Goal: Register for event/course

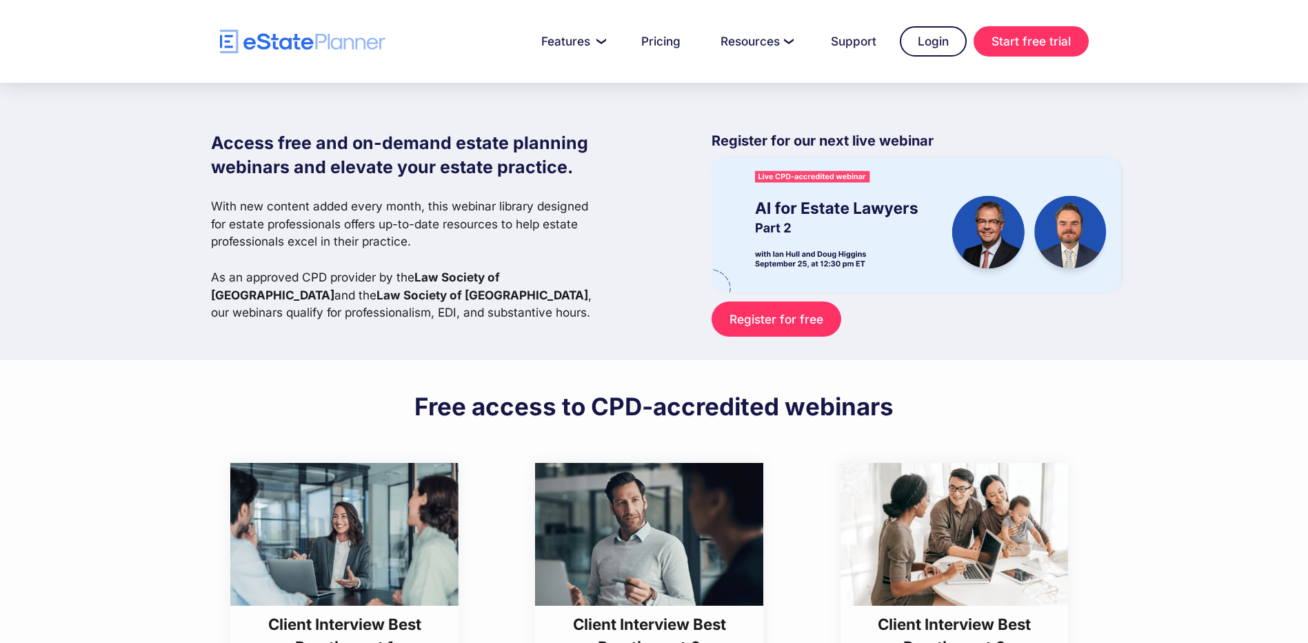
click at [114, 259] on div "Access free and on-demand estate planning webinars and elevate your estate prac…" at bounding box center [654, 221] width 1308 height 277
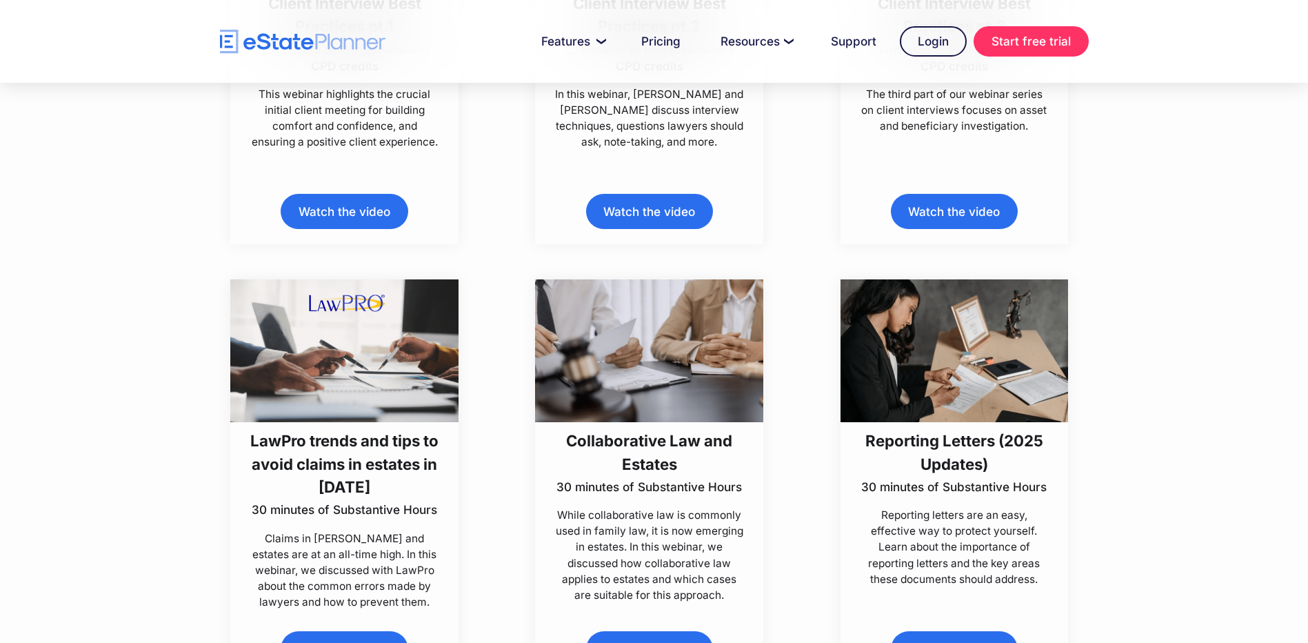
scroll to position [689, 0]
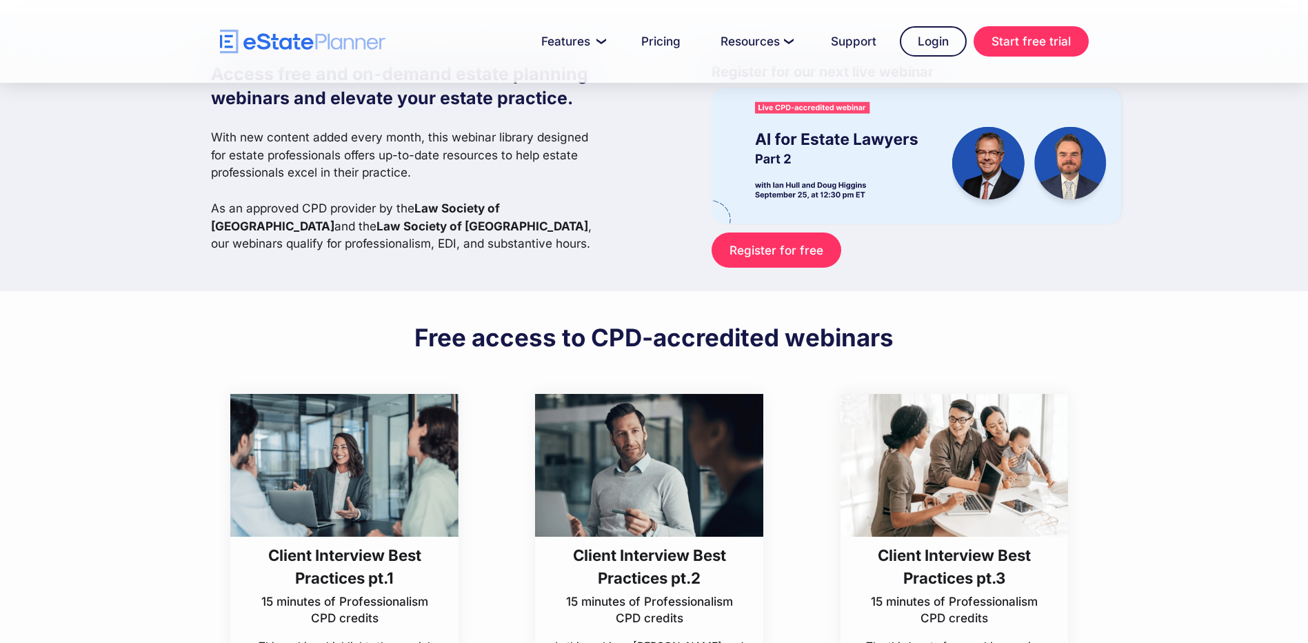
scroll to position [0, 0]
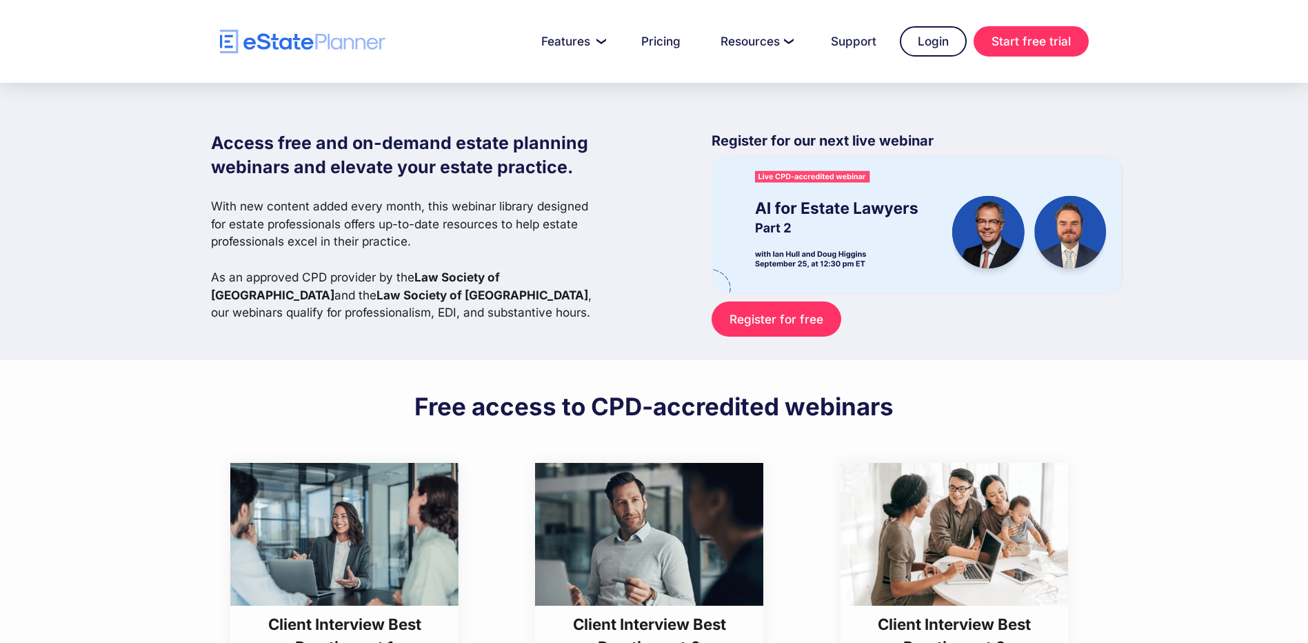
click at [748, 324] on link "Register for free" at bounding box center [776, 318] width 129 height 35
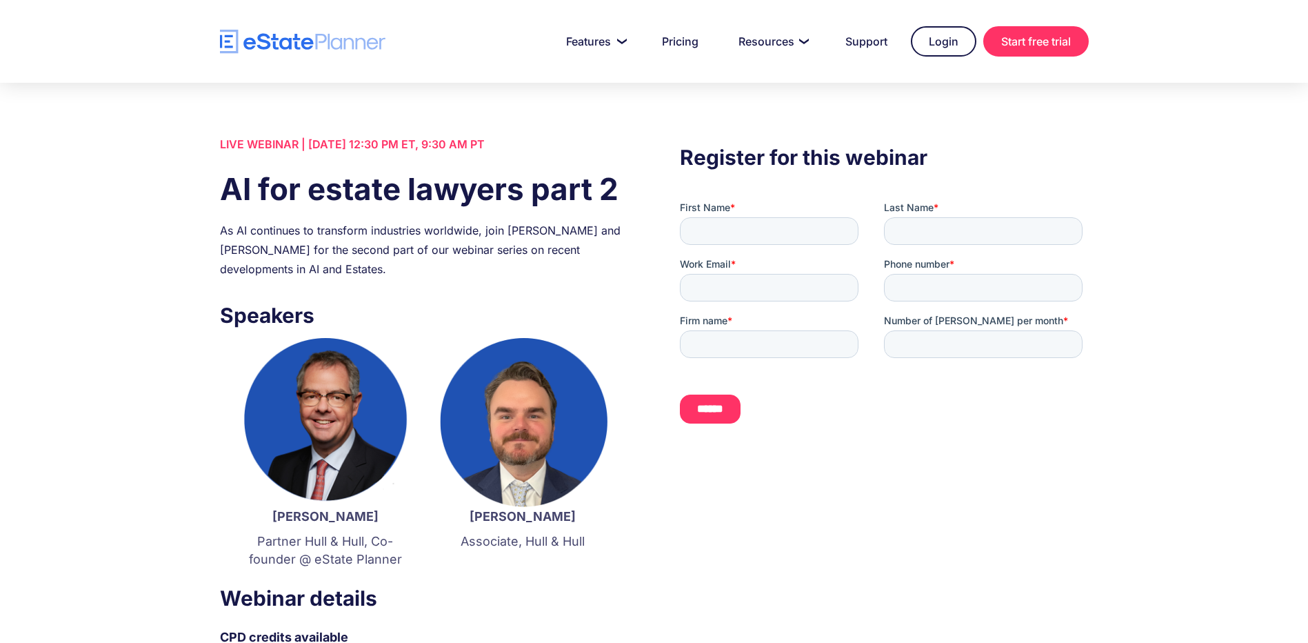
scroll to position [69, 0]
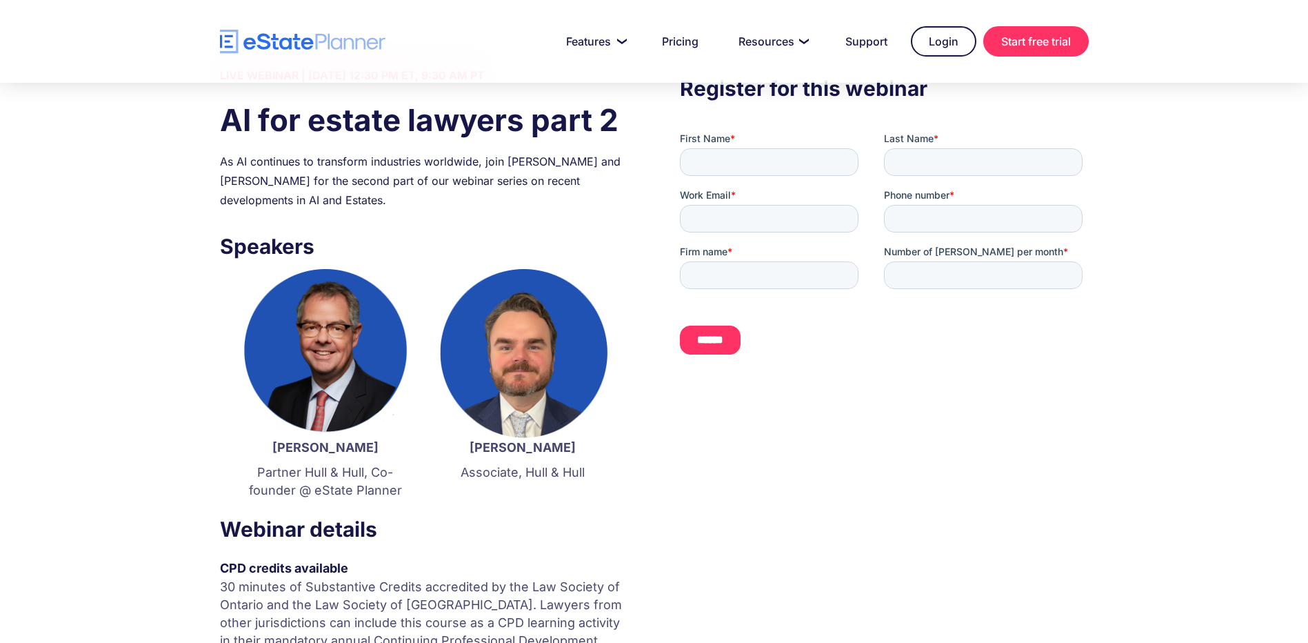
click at [46, 334] on div "LIVE WEBINAR | September 25 2025, 12:30 PM ET, 9:30 AM PT AI for estate lawyers…" at bounding box center [654, 424] width 1308 height 820
click at [25, 365] on div "LIVE WEBINAR | September 25 2025, 12:30 PM ET, 9:30 AM PT AI for estate lawyers…" at bounding box center [654, 424] width 1308 height 820
click at [54, 292] on div "LIVE WEBINAR | September 25 2025, 12:30 PM ET, 9:30 AM PT AI for estate lawyers…" at bounding box center [654, 424] width 1308 height 820
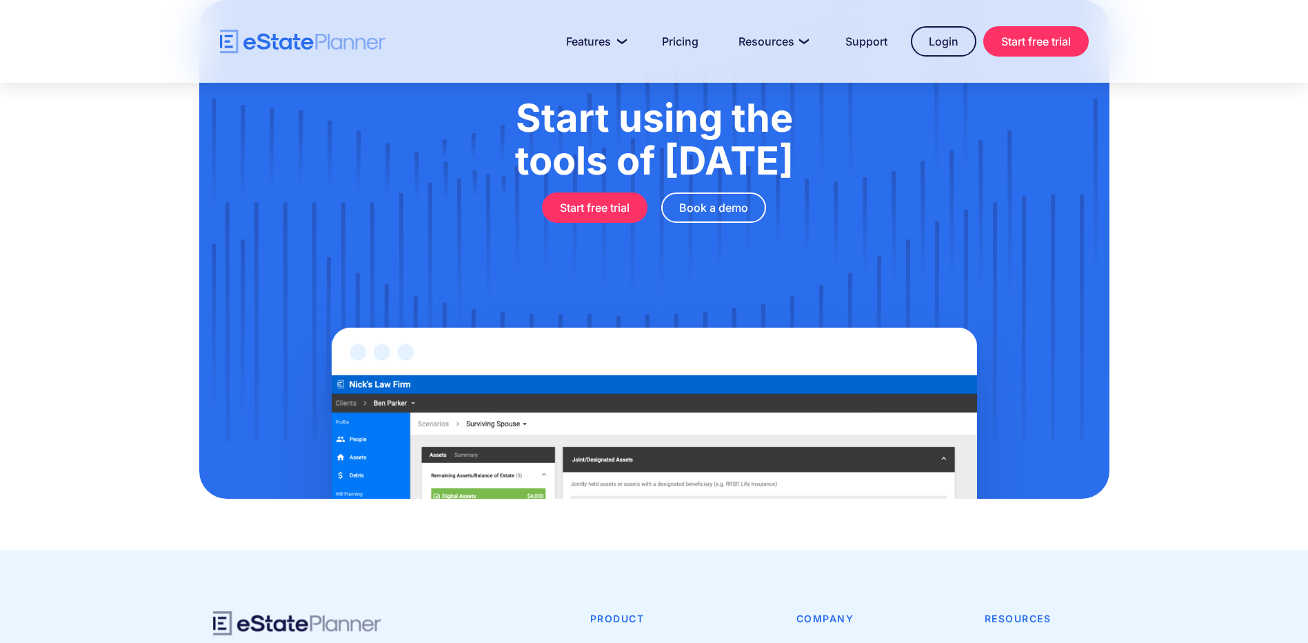
scroll to position [1161, 0]
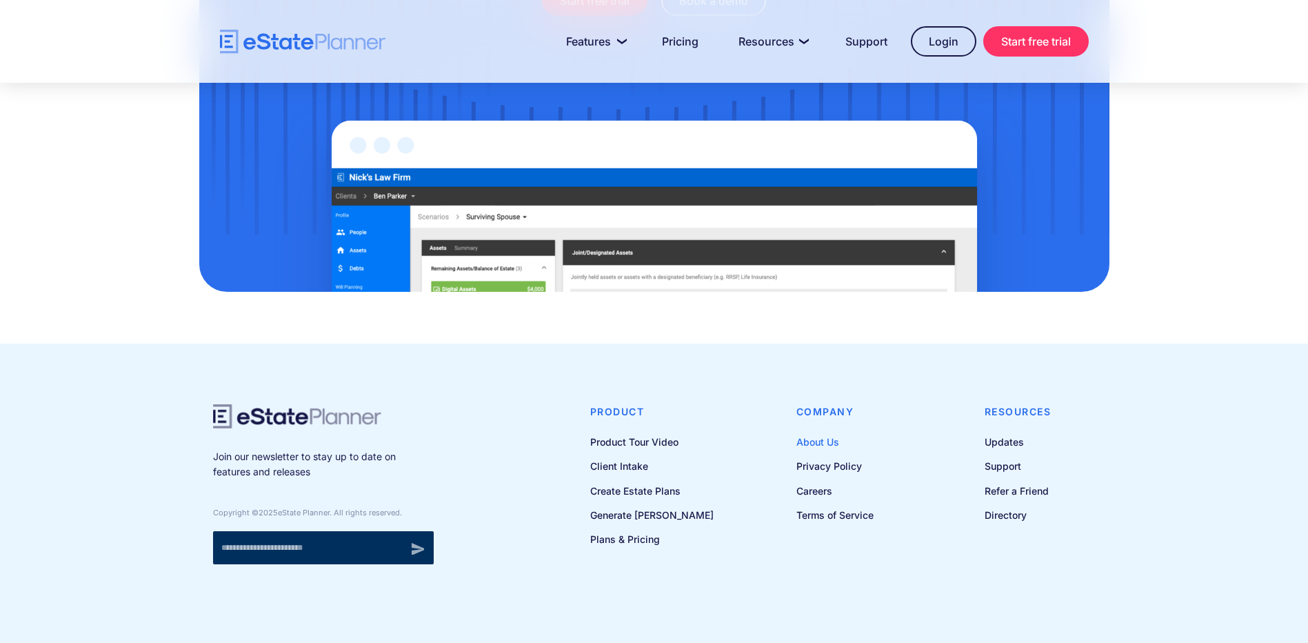
click at [815, 433] on link "About Us" at bounding box center [834, 441] width 77 height 17
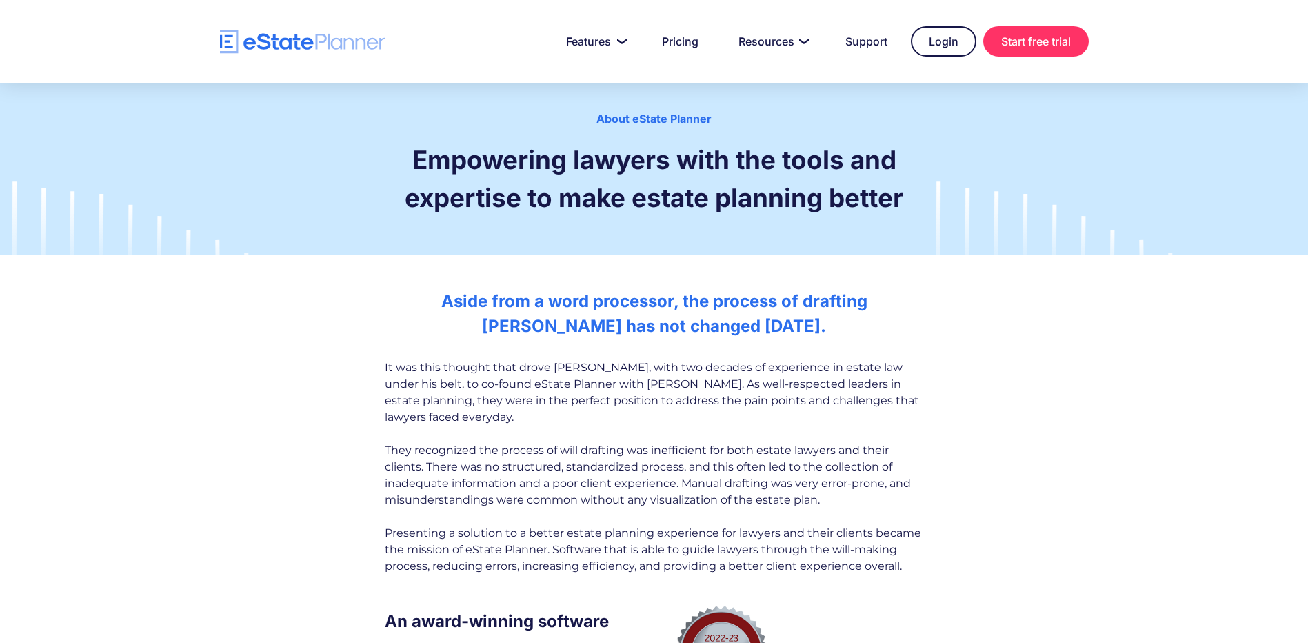
click at [288, 365] on div "Aside from a word processor, the process of drafting wills has not changed in 3…" at bounding box center [654, 506] width 1308 height 434
click at [683, 38] on link "Pricing" at bounding box center [680, 42] width 70 height 28
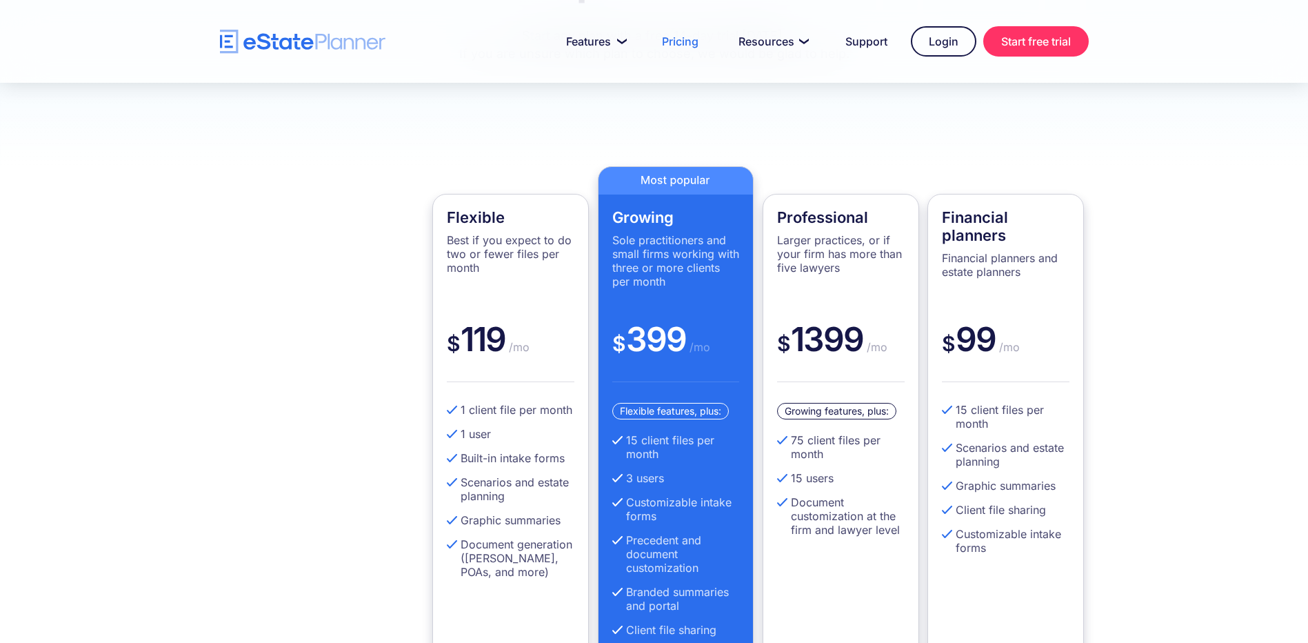
scroll to position [69, 0]
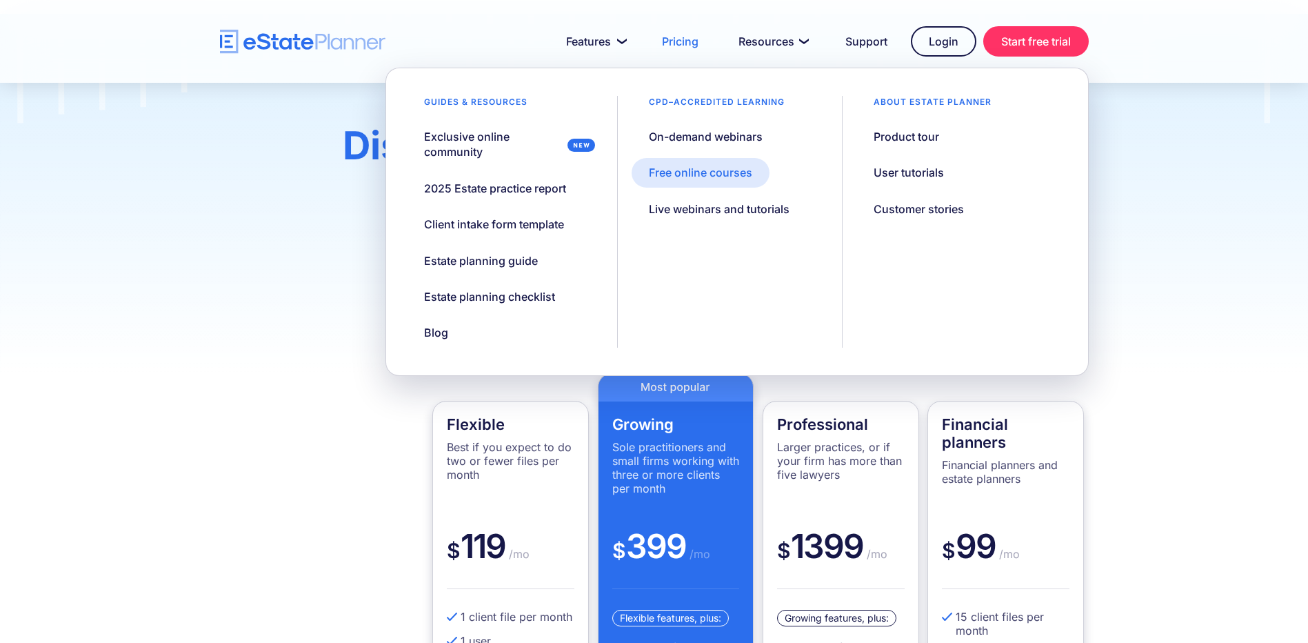
click at [682, 177] on div "Free online courses" at bounding box center [700, 172] width 103 height 15
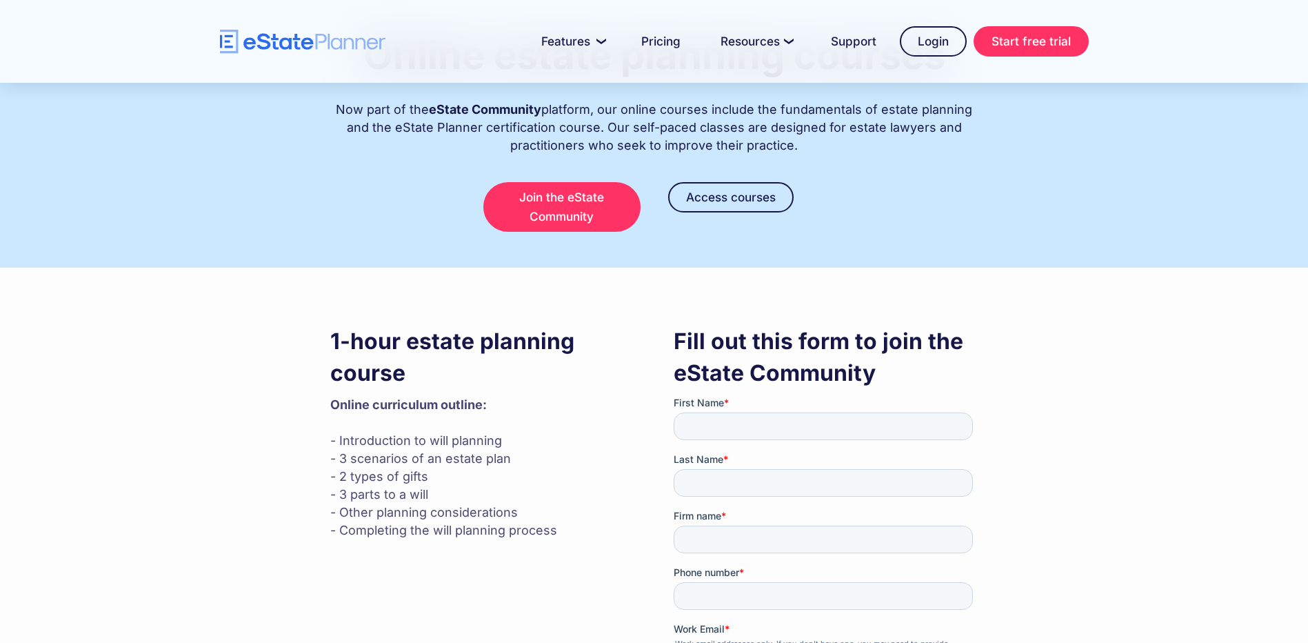
scroll to position [207, 0]
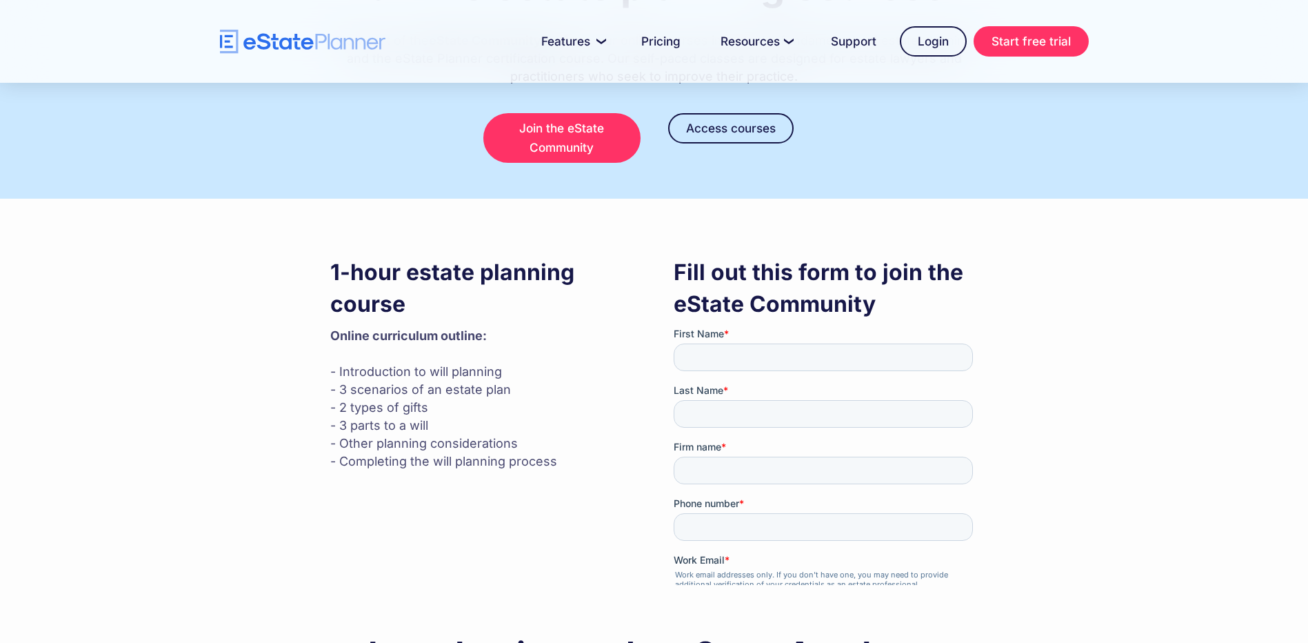
click at [711, 356] on input "First Name *" at bounding box center [822, 357] width 299 height 28
type input "*"
type input "*******"
type input "*****"
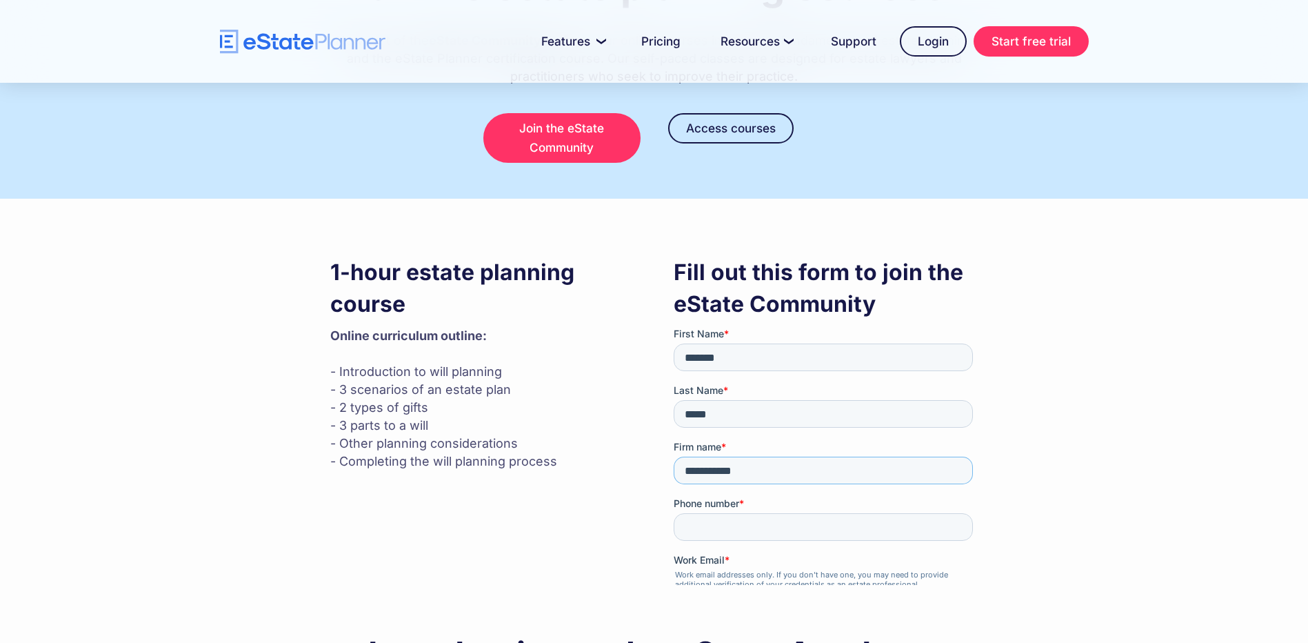
type input "**********"
click at [738, 592] on input "Work Email *" at bounding box center [822, 606] width 299 height 28
type input "**********"
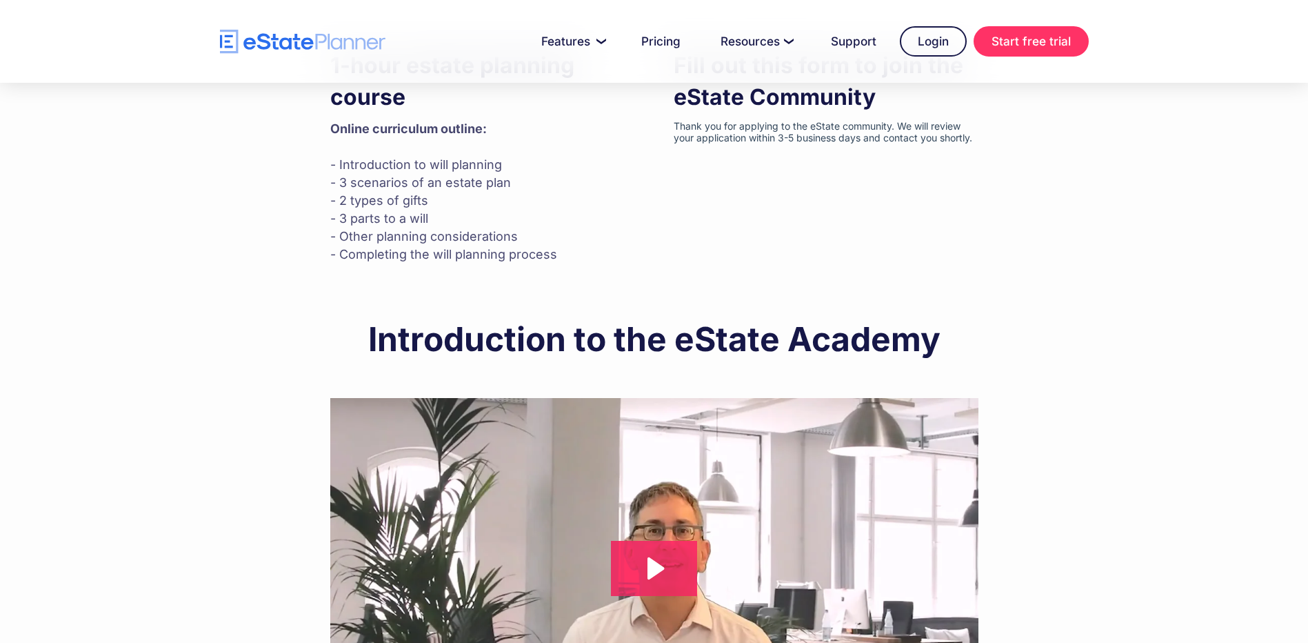
scroll to position [483, 0]
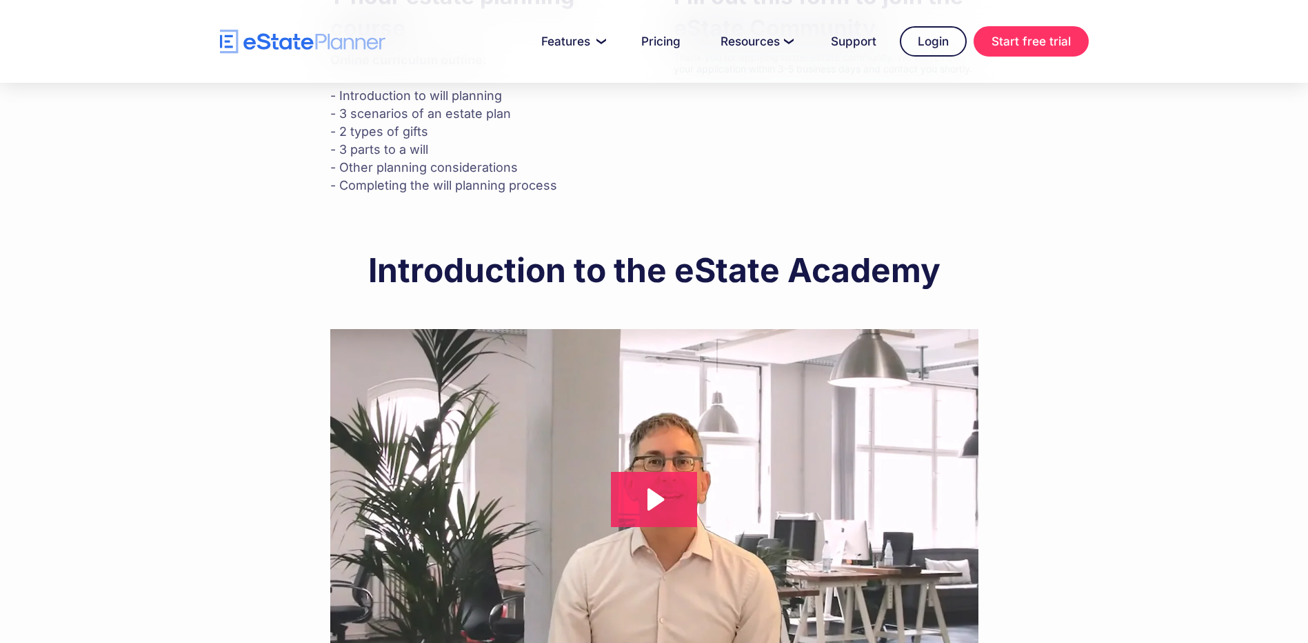
click at [276, 434] on div "1-hour estate planning course Online curriculum outline: ‍ - Introduction to wi…" at bounding box center [654, 471] width 910 height 1097
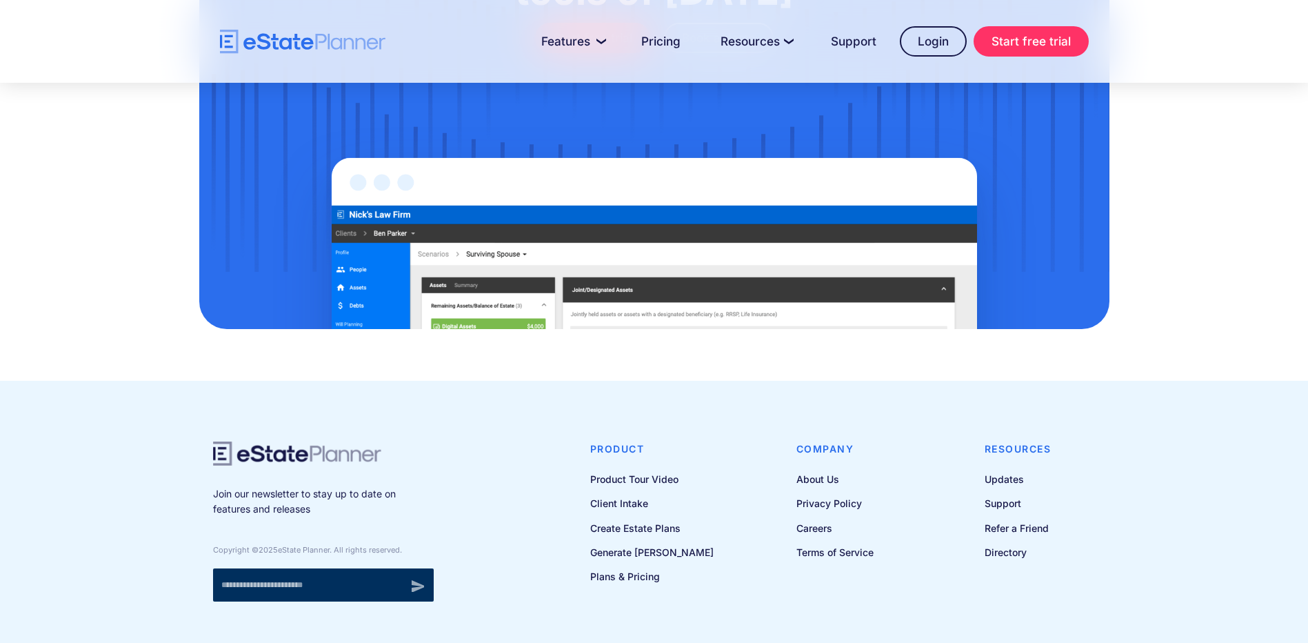
scroll to position [1729, 0]
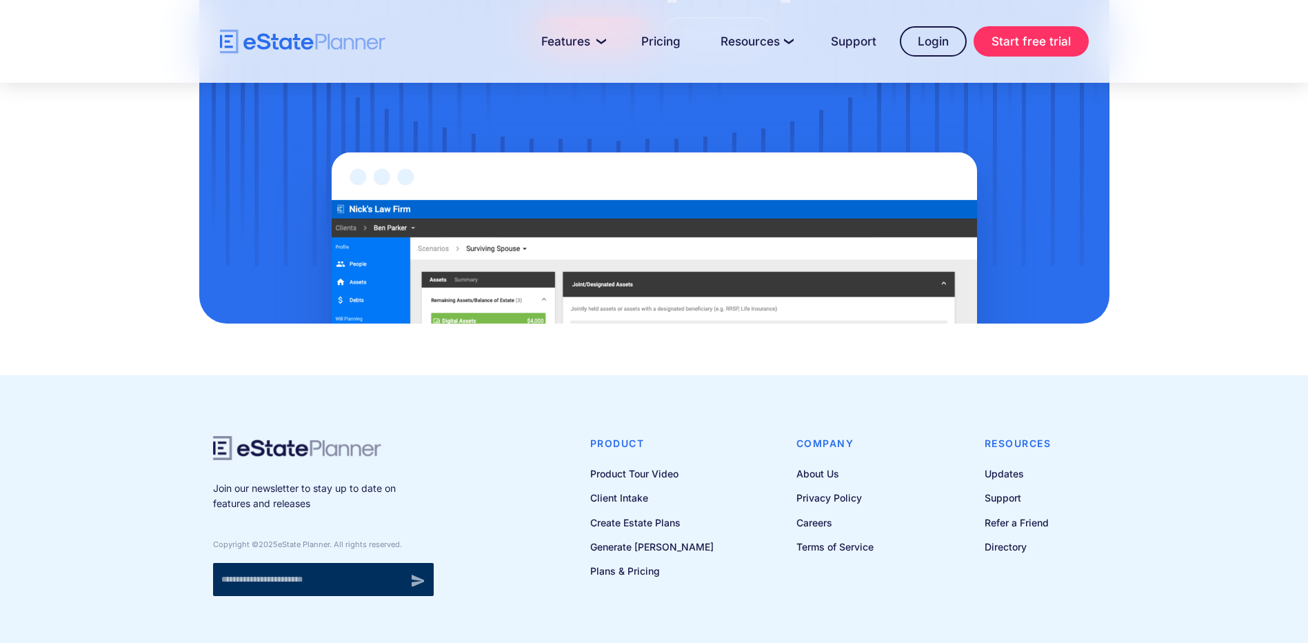
click at [163, 465] on footer "Join our newsletter to stay up to date on features and releases Copyright © 202…" at bounding box center [654, 533] width 1308 height 317
